Goal: Task Accomplishment & Management: Manage account settings

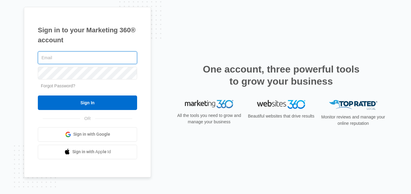
click at [69, 62] on input "text" at bounding box center [87, 57] width 99 height 13
click at [48, 59] on input "text" at bounding box center [87, 57] width 99 height 13
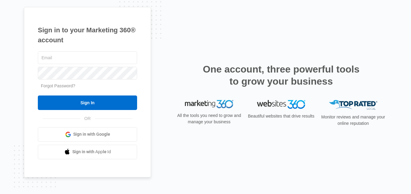
click at [91, 135] on span "Sign in with Google" at bounding box center [91, 134] width 37 height 6
click at [68, 63] on input "text" at bounding box center [87, 57] width 99 height 13
click at [62, 58] on input "text" at bounding box center [87, 57] width 99 height 13
type input "[EMAIL_ADDRESS][DOMAIN_NAME]"
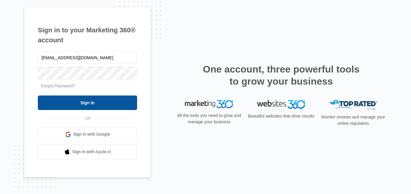
click at [89, 102] on input "Sign In" at bounding box center [87, 103] width 99 height 15
